Goal: Task Accomplishment & Management: Complete application form

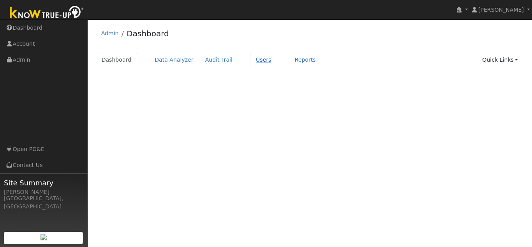
click at [256, 59] on link "Users" at bounding box center [263, 60] width 27 height 14
click at [118, 59] on link "Dashboard" at bounding box center [117, 60] width 42 height 14
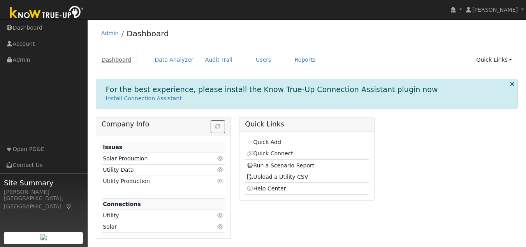
click at [127, 62] on link "Dashboard" at bounding box center [117, 60] width 42 height 14
click at [250, 61] on link "Users" at bounding box center [263, 60] width 27 height 14
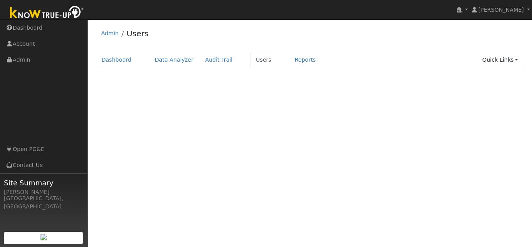
click at [250, 61] on link "Users" at bounding box center [263, 60] width 27 height 14
click at [129, 56] on link "Dashboard" at bounding box center [117, 60] width 42 height 14
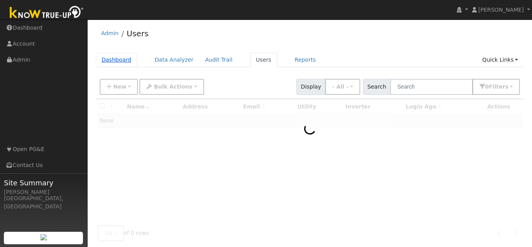
click at [127, 59] on link "Dashboard" at bounding box center [117, 60] width 42 height 14
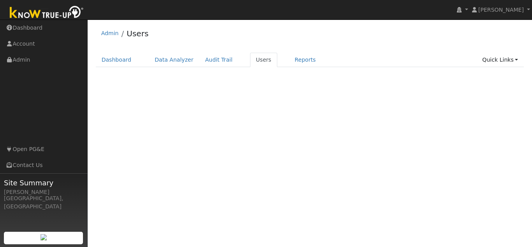
click at [251, 57] on link "Users" at bounding box center [263, 60] width 27 height 14
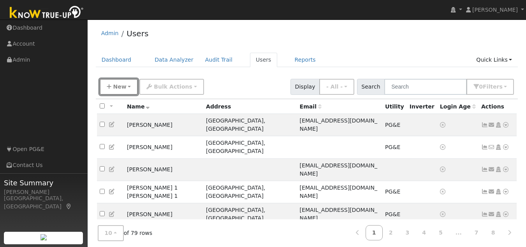
click at [127, 88] on button "New" at bounding box center [119, 87] width 39 height 16
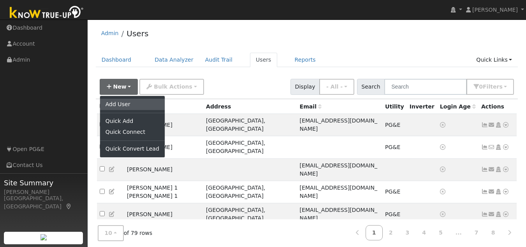
click at [130, 105] on link "Add User" at bounding box center [132, 104] width 65 height 11
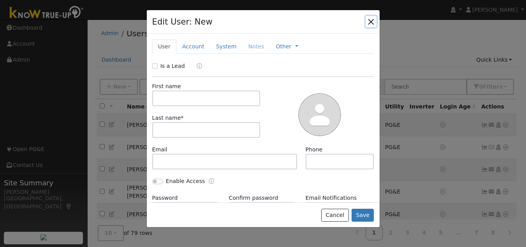
click at [371, 21] on button "button" at bounding box center [371, 21] width 11 height 11
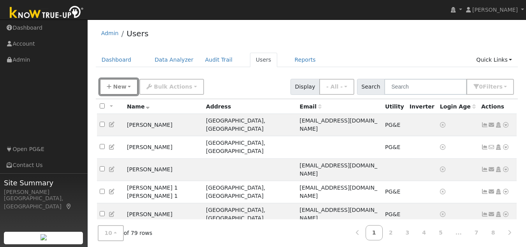
click at [125, 88] on button "New" at bounding box center [119, 87] width 39 height 16
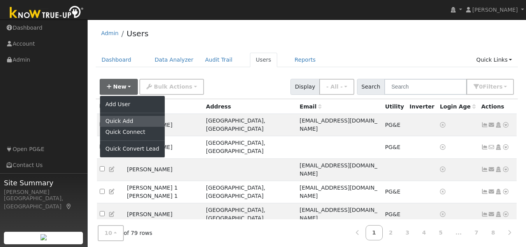
click at [122, 122] on link "Quick Add" at bounding box center [132, 121] width 65 height 11
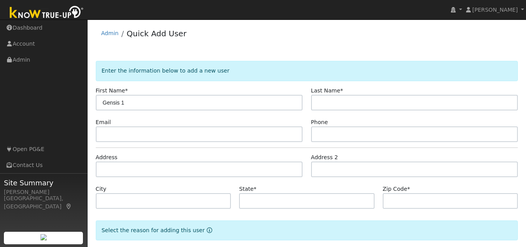
type input "Gensis 1"
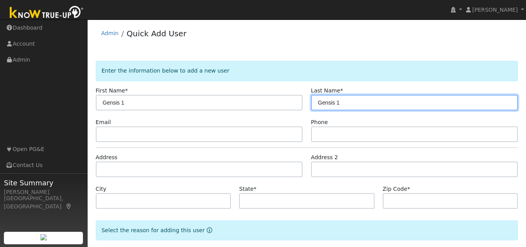
type input "Gensis 1"
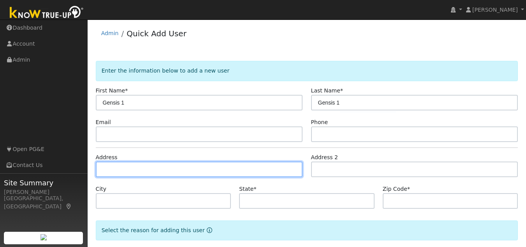
click at [119, 169] on input "text" at bounding box center [199, 169] width 207 height 16
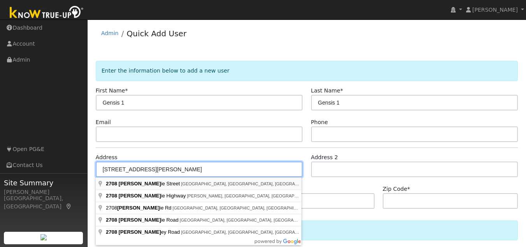
type input "[STREET_ADDRESS][PERSON_NAME]"
type input "[GEOGRAPHIC_DATA]"
type input "CA"
type input "94605"
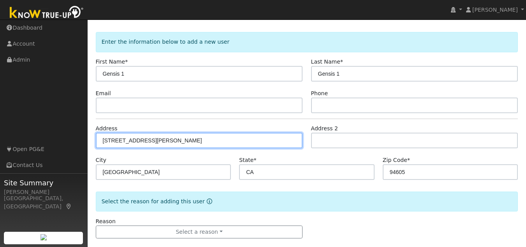
scroll to position [40, 0]
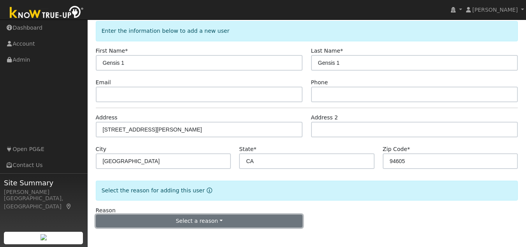
click at [158, 224] on button "Select a reason" at bounding box center [199, 220] width 207 height 13
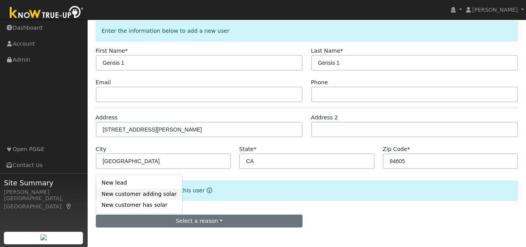
click at [152, 196] on link "New customer adding solar" at bounding box center [139, 193] width 86 height 11
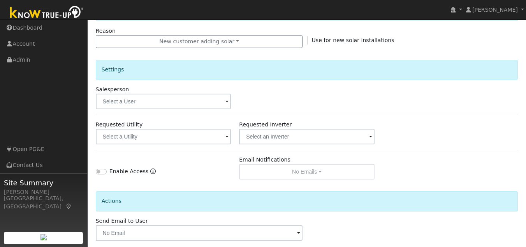
scroll to position [235, 0]
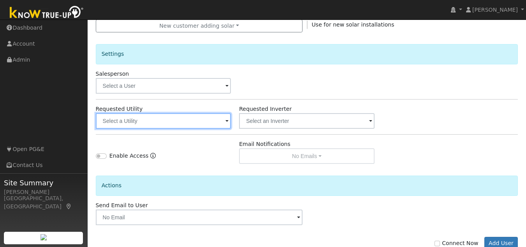
click at [175, 115] on input "text" at bounding box center [164, 121] width 136 height 16
drag, startPoint x: 166, startPoint y: 118, endPoint x: 154, endPoint y: 123, distance: 13.1
click at [154, 123] on input "text" at bounding box center [164, 121] width 136 height 16
click at [222, 122] on img at bounding box center [221, 120] width 19 height 15
click at [215, 120] on input "text" at bounding box center [164, 121] width 136 height 16
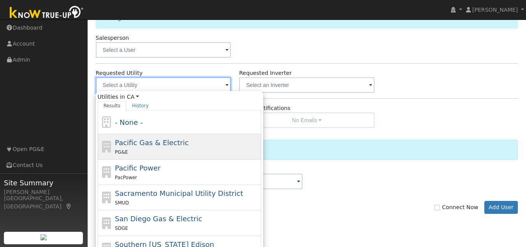
scroll to position [262, 0]
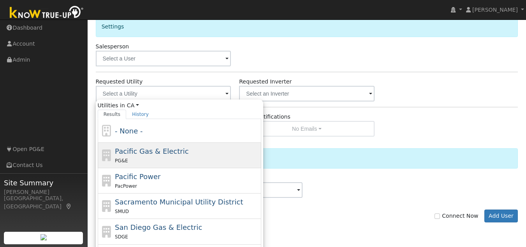
click at [154, 148] on span "Pacific Gas & Electric" at bounding box center [152, 151] width 74 height 8
type input "Pacific Gas & Electric"
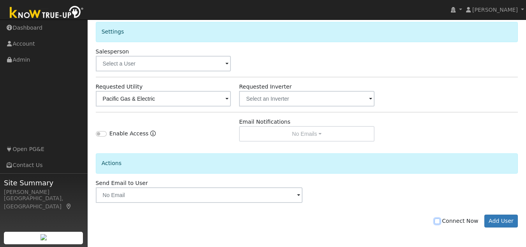
click at [440, 222] on input "Connect Now" at bounding box center [437, 220] width 5 height 5
checkbox input "true"
click at [502, 221] on button "Add User" at bounding box center [502, 220] width 34 height 13
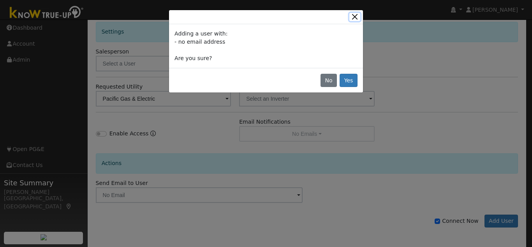
click at [355, 15] on button "Close" at bounding box center [355, 17] width 11 height 8
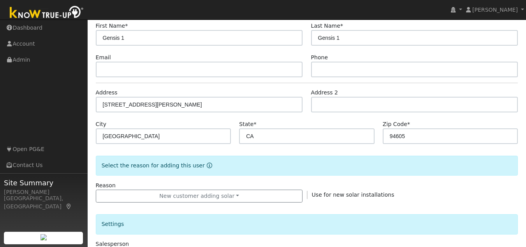
scroll to position [23, 0]
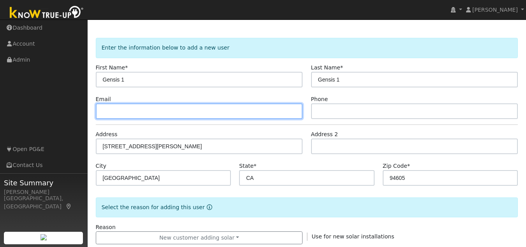
click at [147, 115] on input "text" at bounding box center [199, 111] width 207 height 16
paste input "georgeamatthews@gmail.com"
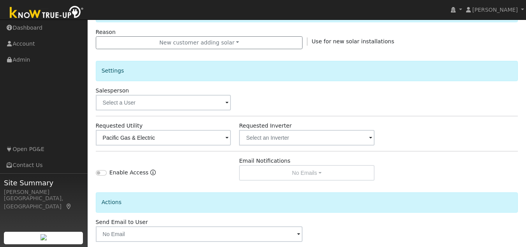
scroll to position [257, 0]
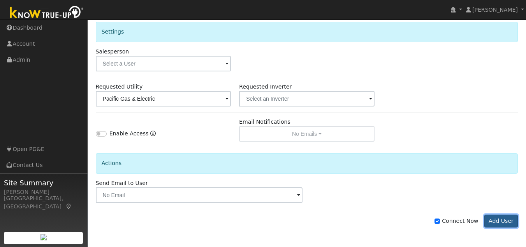
click at [506, 220] on button "Add User" at bounding box center [502, 220] width 34 height 13
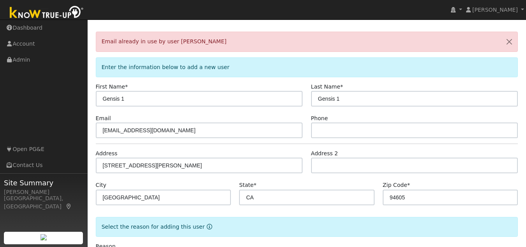
scroll to position [78, 0]
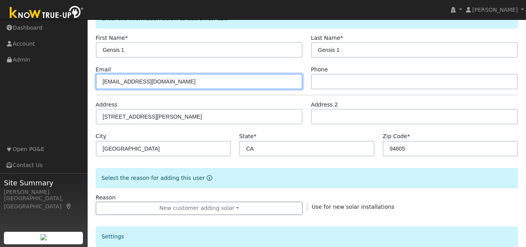
click at [268, 82] on input "georgeamatthews@gmail.com" at bounding box center [199, 82] width 207 height 16
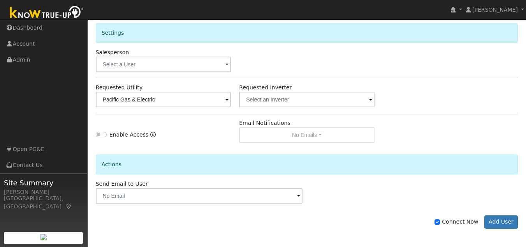
scroll to position [282, 0]
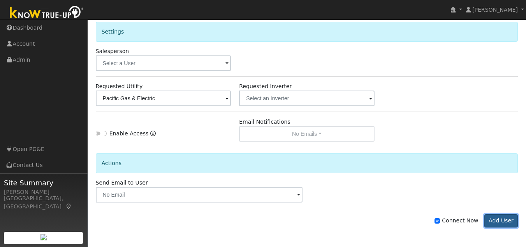
click at [510, 216] on button "Add User" at bounding box center [502, 220] width 34 height 13
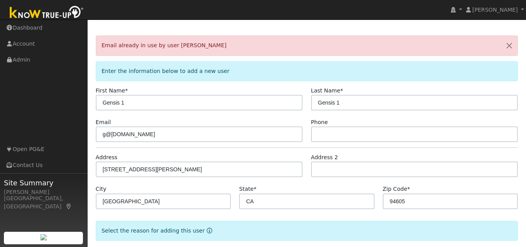
scroll to position [39, 0]
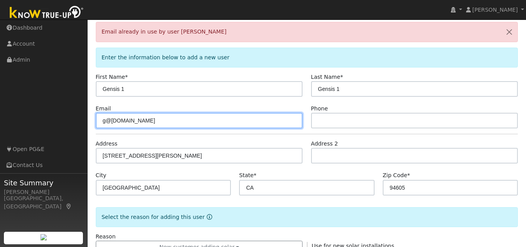
click at [106, 120] on input "g@gmail.com" at bounding box center [199, 121] width 207 height 16
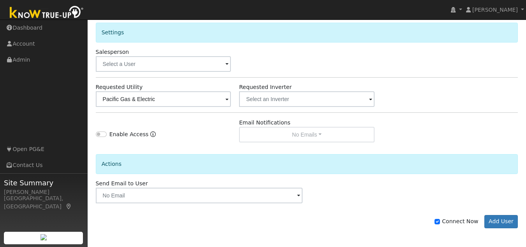
scroll to position [282, 0]
type input "g1@gmail.com"
click at [505, 221] on button "Add User" at bounding box center [502, 220] width 34 height 13
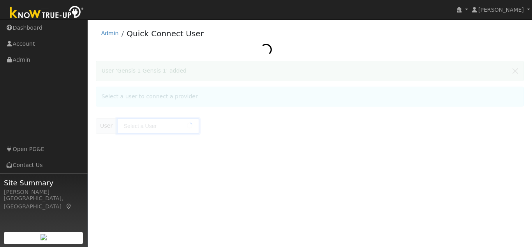
type input "Gensis 1 Gensis 1"
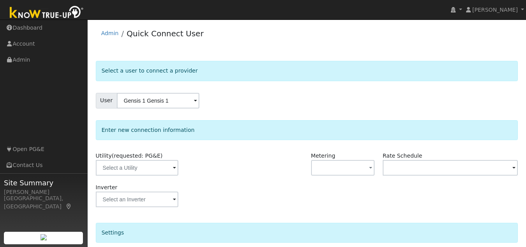
click at [320, 39] on div "Admin Quick Connect User" at bounding box center [307, 35] width 423 height 24
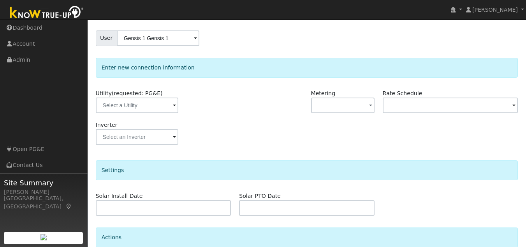
scroll to position [78, 0]
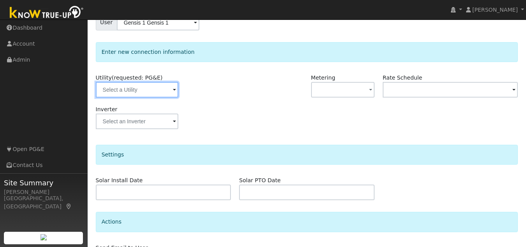
click at [159, 91] on input "text" at bounding box center [137, 90] width 83 height 16
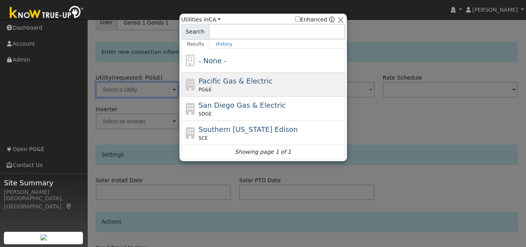
click at [195, 85] on icon at bounding box center [190, 85] width 13 height 12
type input "PG&E"
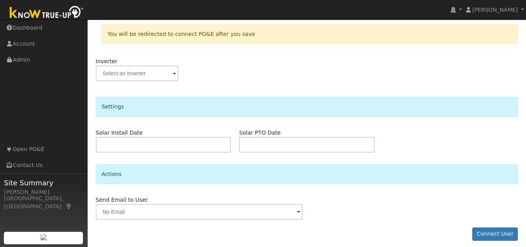
scroll to position [164, 0]
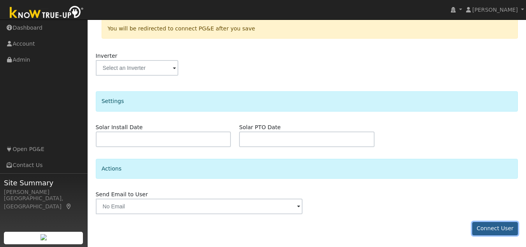
click at [488, 225] on button "Connect User" at bounding box center [496, 228] width 46 height 13
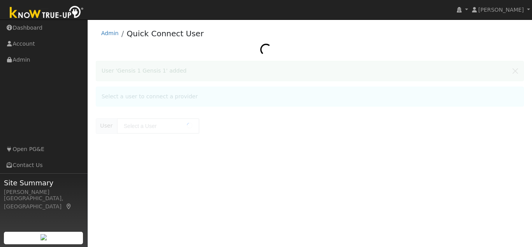
type input "Gensis 1 Gensis 1"
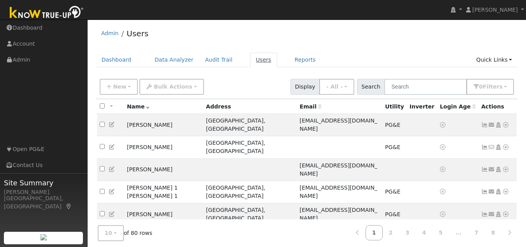
click at [250, 62] on link "Users" at bounding box center [263, 60] width 27 height 14
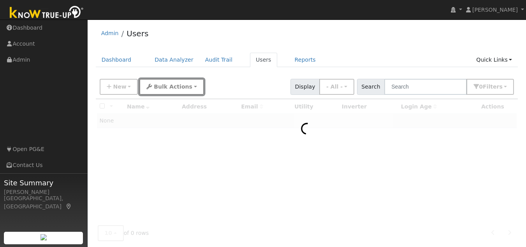
click at [181, 90] on span "Bulk Actions" at bounding box center [173, 86] width 39 height 6
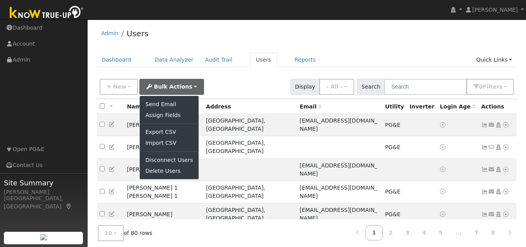
click at [208, 82] on div "New Add User Quick Add Quick Connect Quick Convert Lead Bulk Actions Send Email…" at bounding box center [307, 85] width 418 height 19
